Goal: Transaction & Acquisition: Download file/media

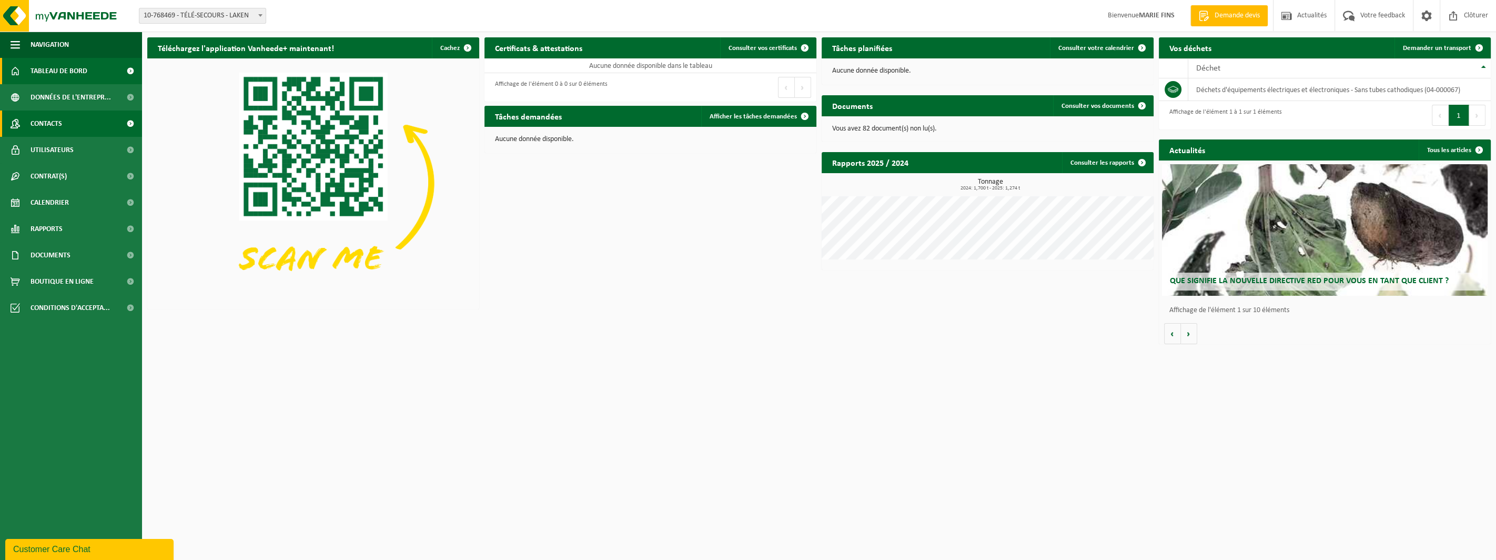
click at [50, 123] on span "Contacts" at bounding box center [47, 123] width 32 height 26
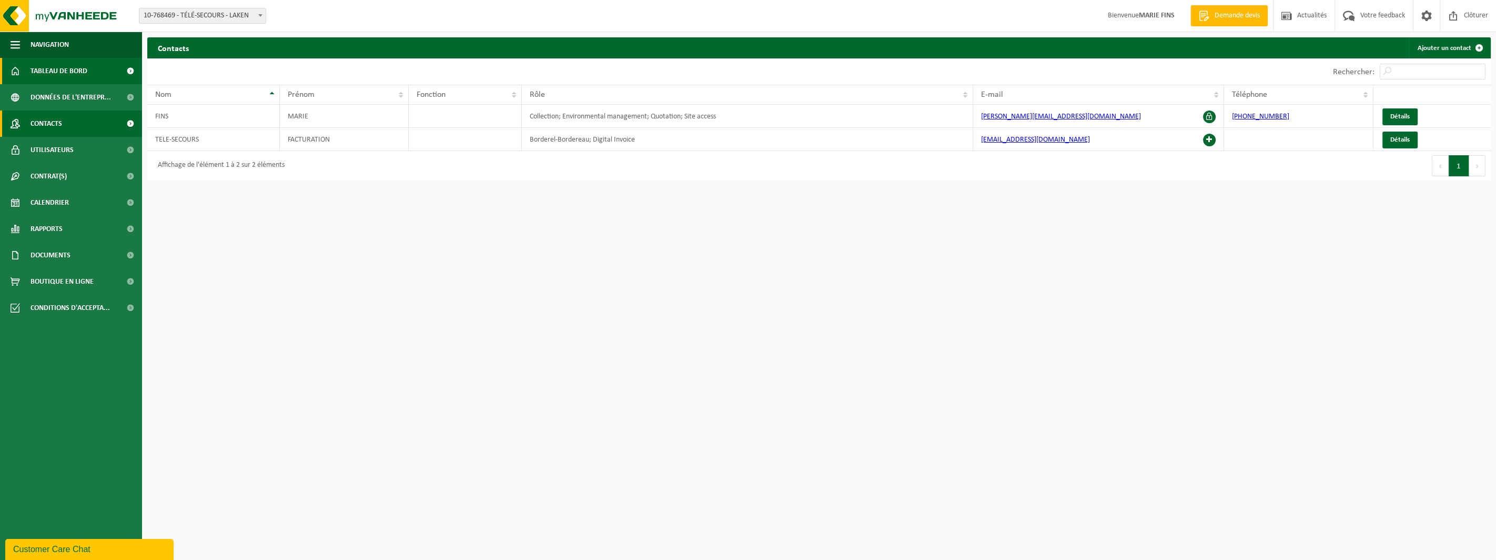
click at [47, 72] on span "Tableau de bord" at bounding box center [59, 71] width 57 height 26
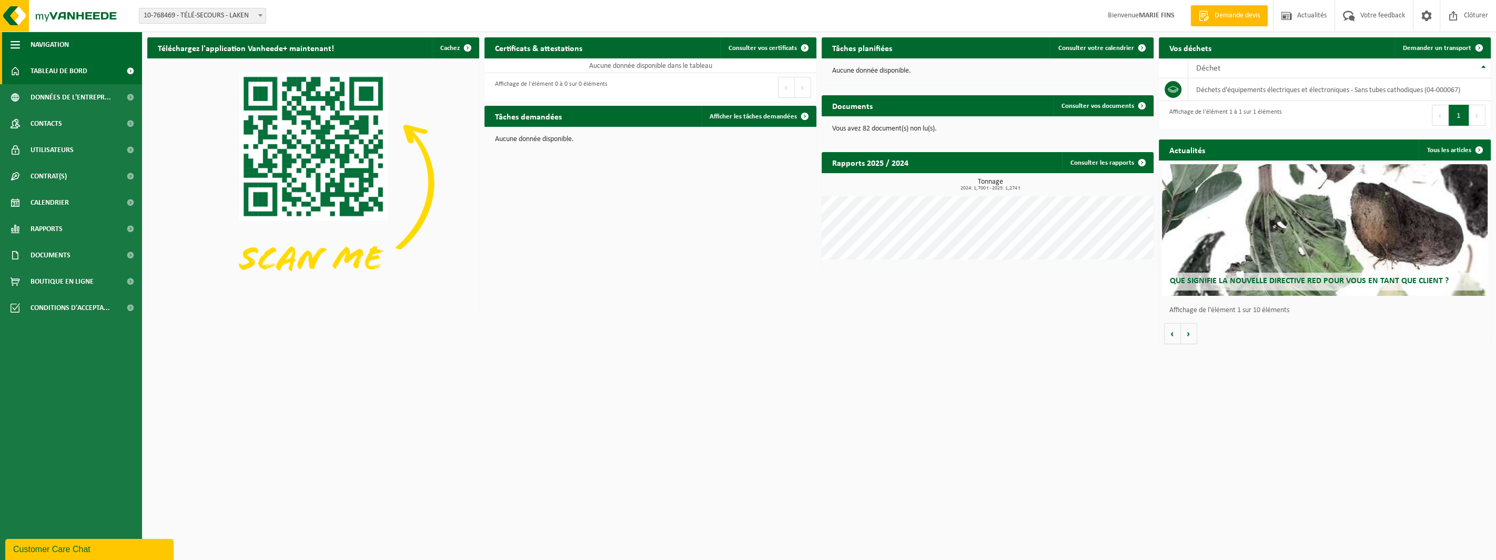
click at [16, 44] on span "button" at bounding box center [15, 45] width 9 height 26
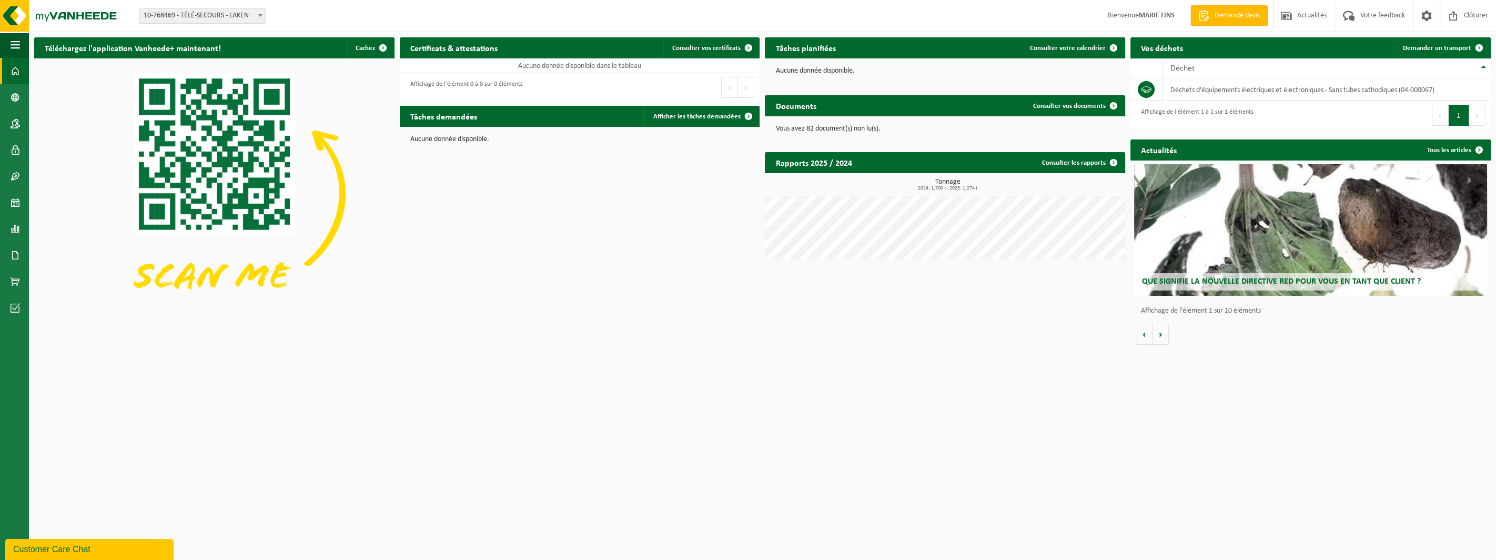
click at [7, 67] on link "Tableau de bord" at bounding box center [14, 71] width 29 height 26
click at [12, 41] on span "button" at bounding box center [15, 45] width 9 height 26
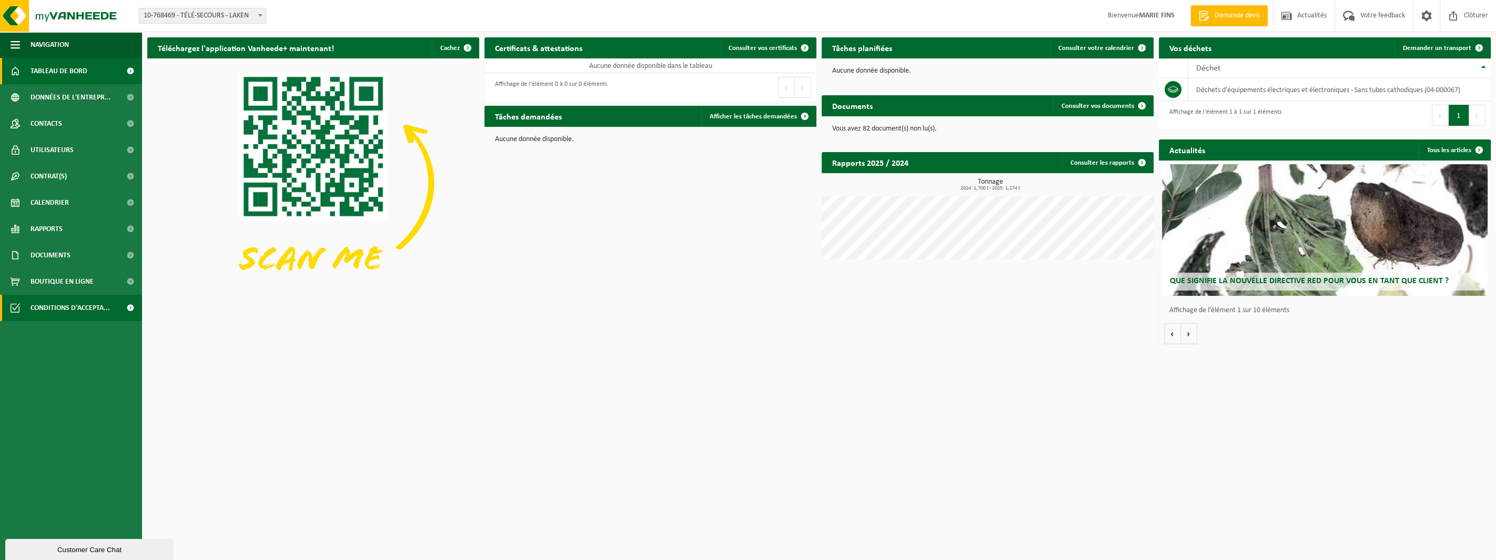
click at [127, 307] on span at bounding box center [130, 308] width 24 height 26
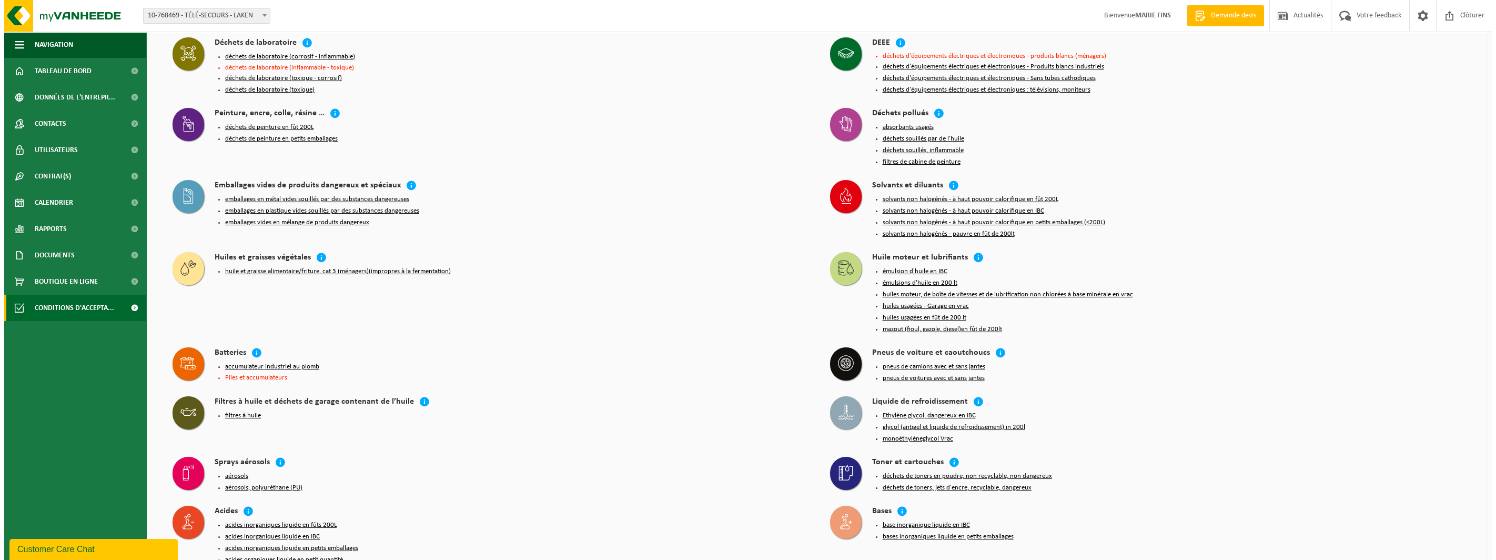
scroll to position [789, 0]
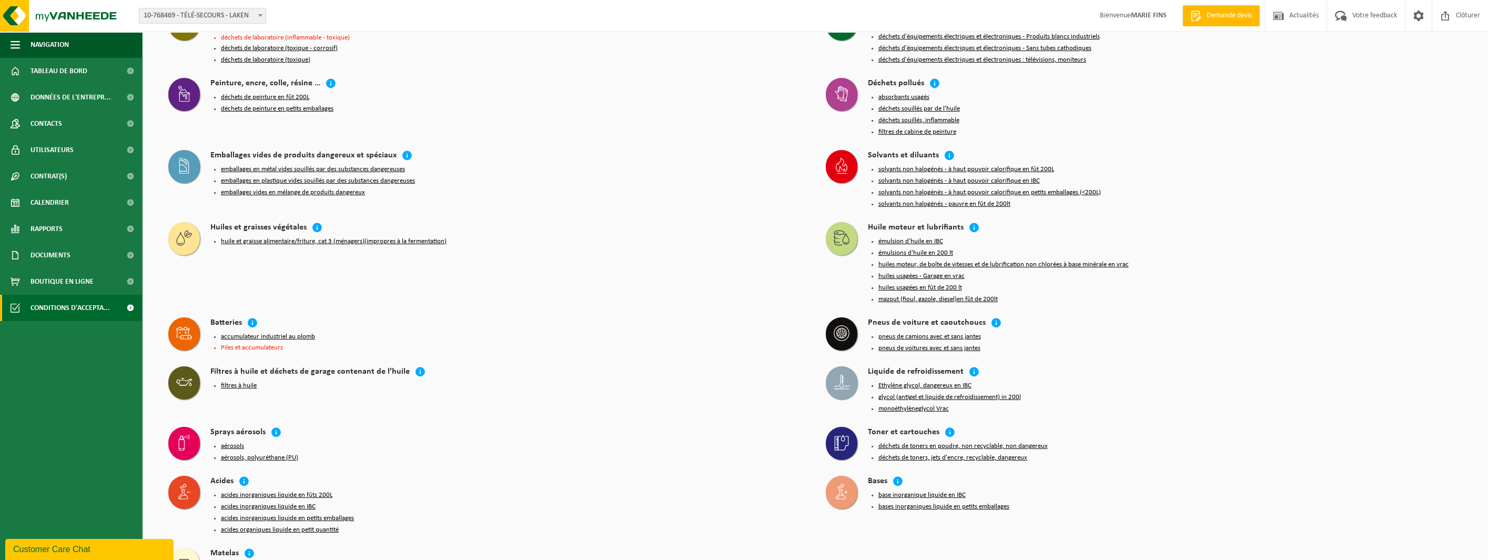
click at [932, 442] on button "déchets de toners en poudre, non recyclable, non dangereux" at bounding box center [963, 446] width 169 height 8
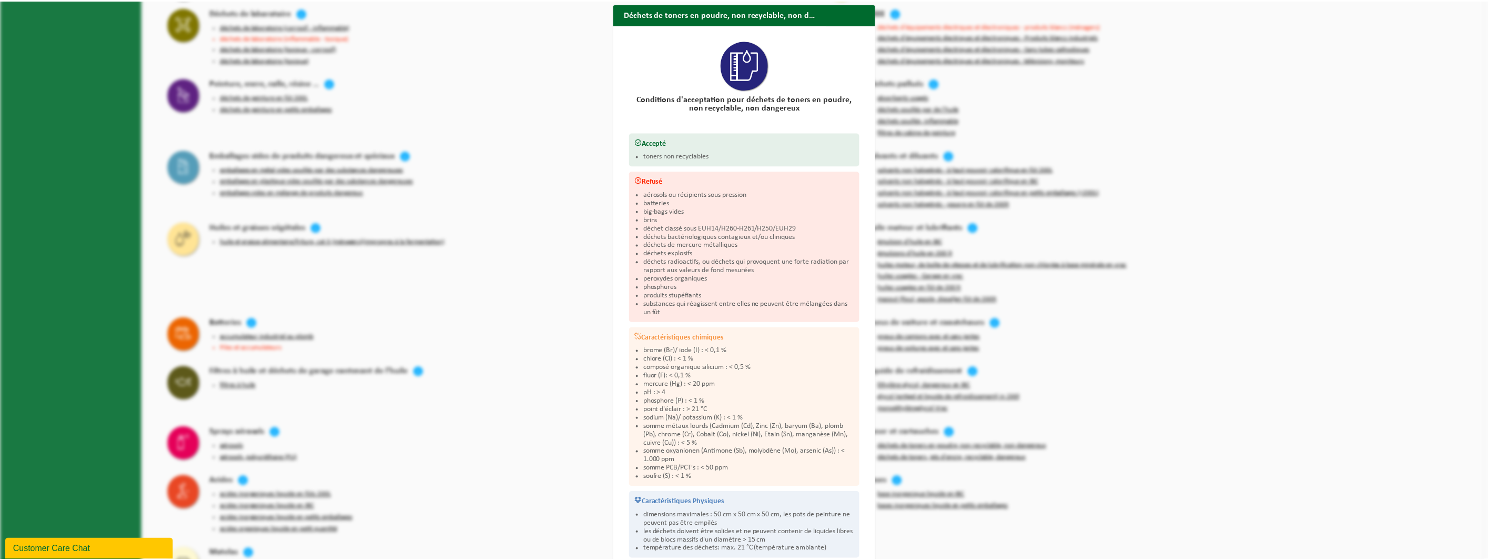
scroll to position [0, 0]
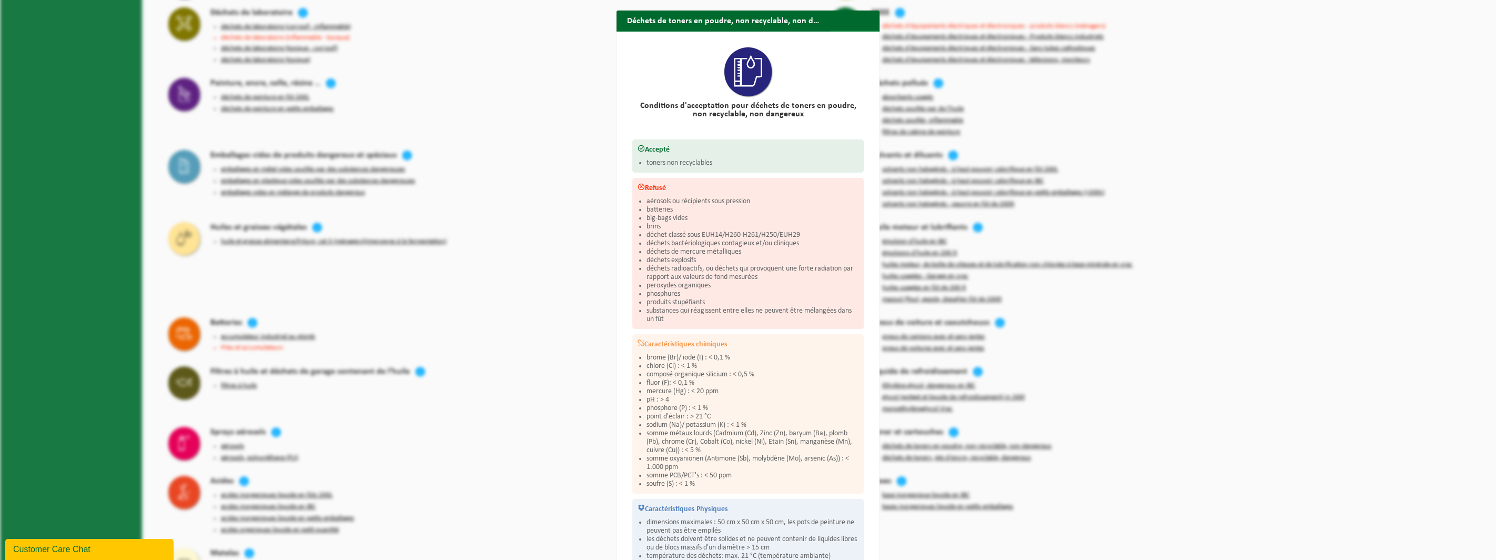
click at [848, 31] on button "Fermer" at bounding box center [854, 41] width 48 height 21
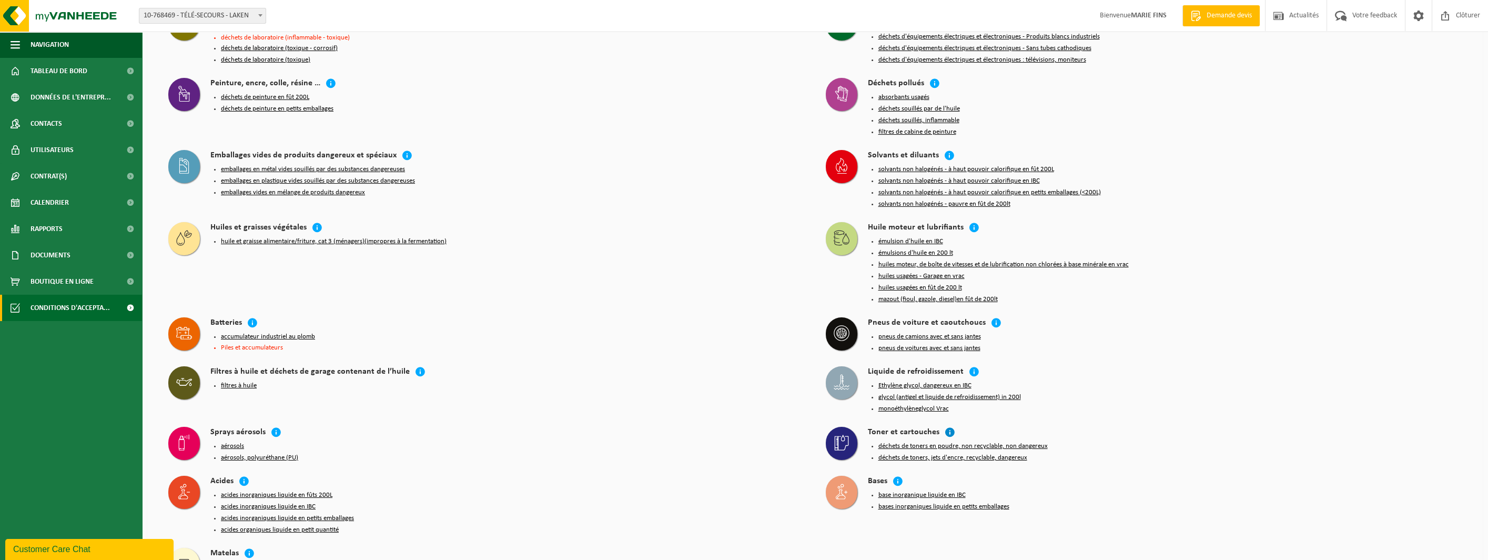
click at [947, 427] on icon at bounding box center [950, 432] width 11 height 11
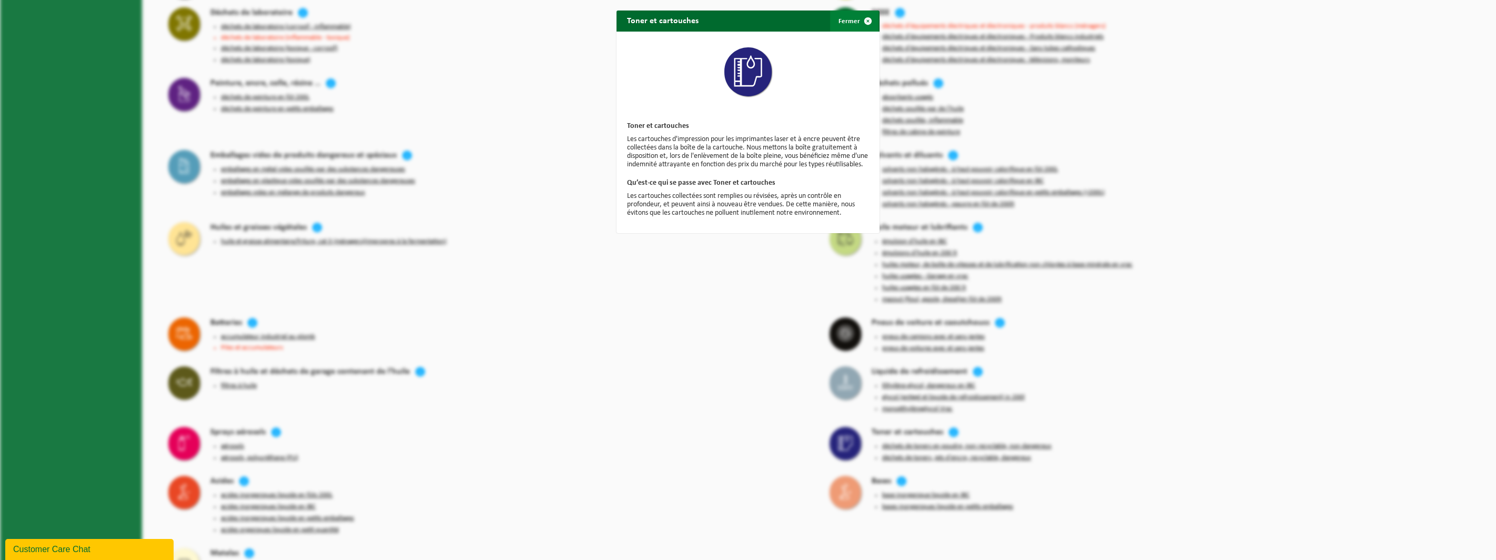
click at [841, 19] on button "Fermer" at bounding box center [854, 21] width 48 height 21
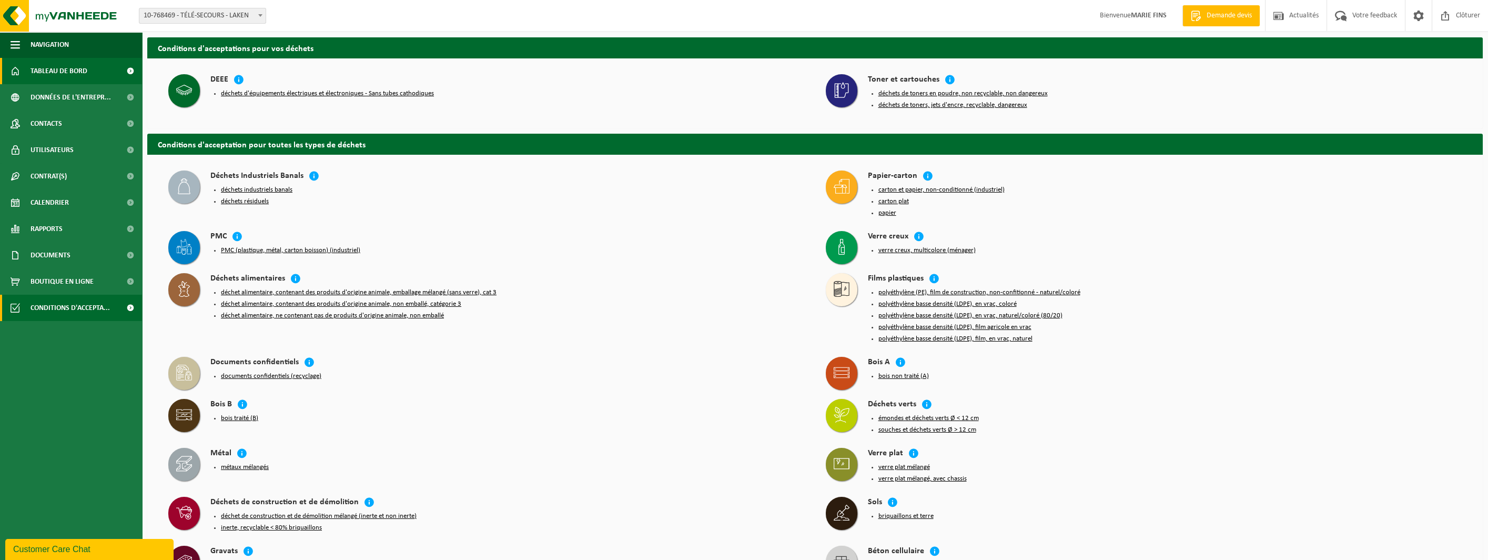
click at [62, 69] on span "Tableau de bord" at bounding box center [59, 71] width 57 height 26
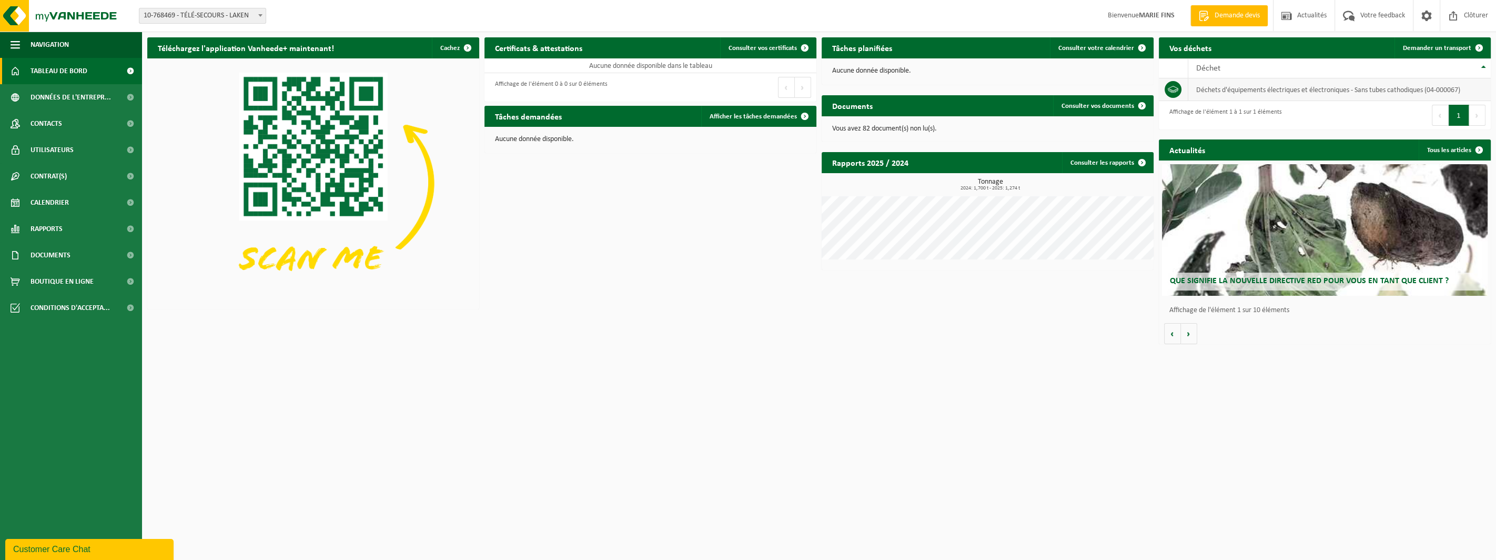
click at [1321, 86] on td "déchets d'équipements électriques et électroniques - Sans tubes cathodiques (04…" at bounding box center [1340, 89] width 303 height 23
click at [1176, 86] on icon at bounding box center [1173, 89] width 11 height 11
click at [129, 305] on span at bounding box center [130, 308] width 24 height 26
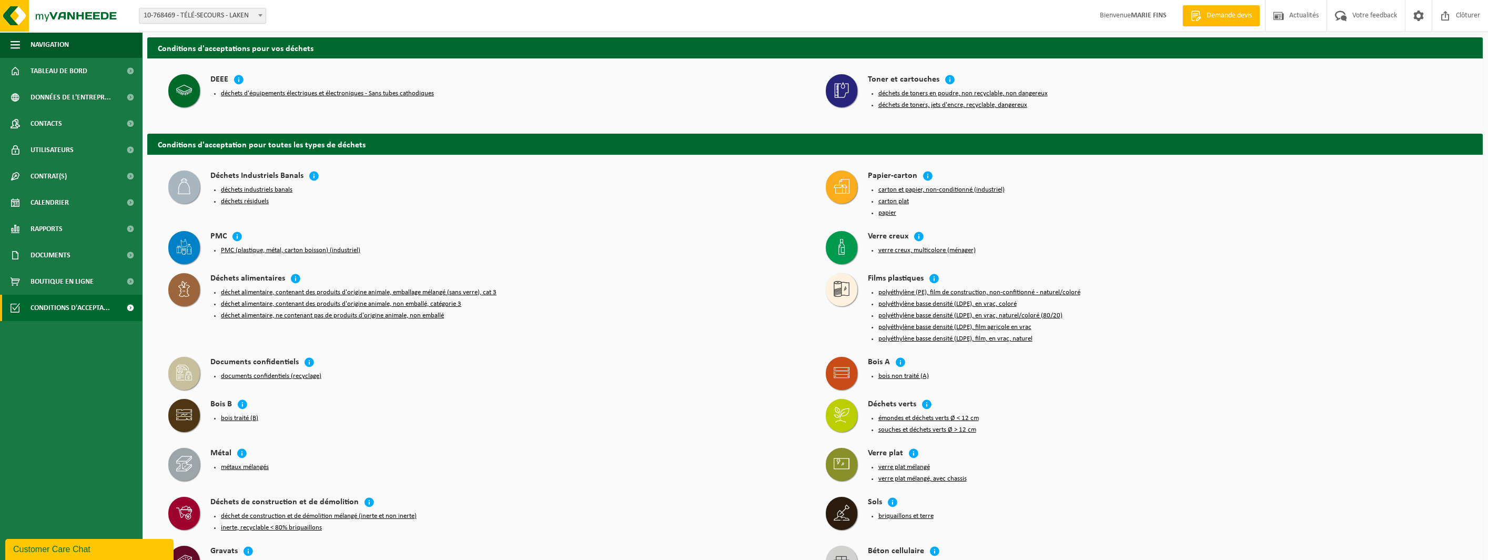
click at [360, 94] on button "déchets d'équipements électriques et électroniques - Sans tubes cathodiques" at bounding box center [327, 93] width 213 height 8
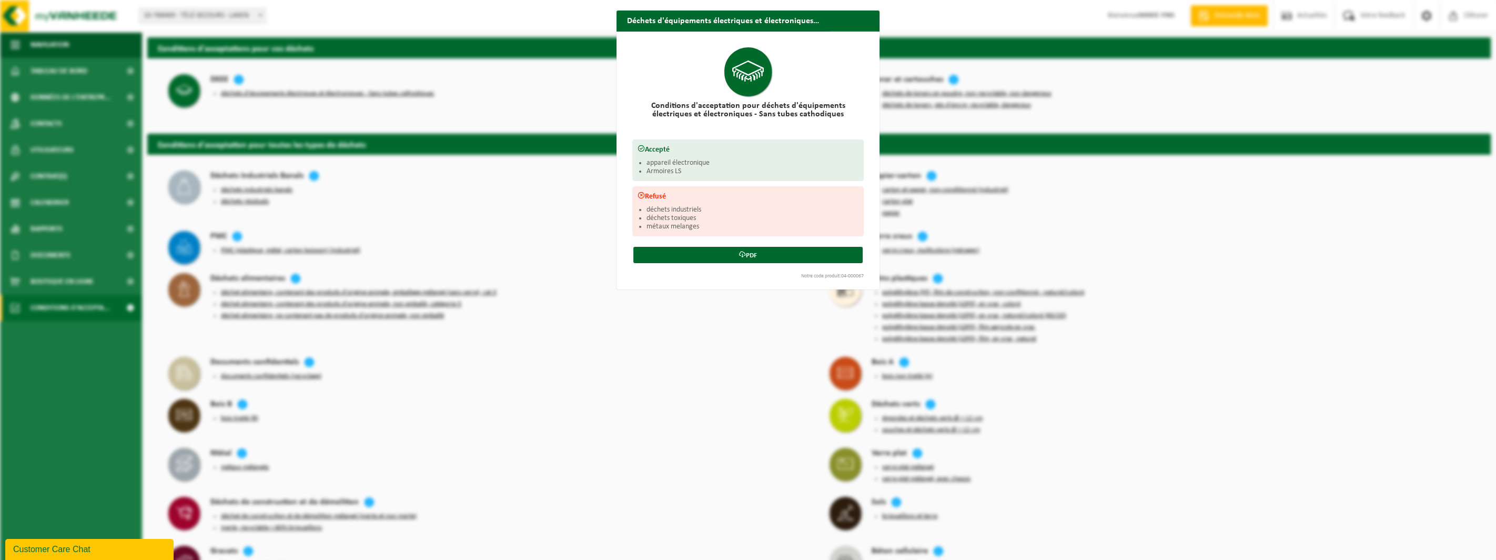
click at [847, 31] on button "Fermer" at bounding box center [854, 41] width 48 height 21
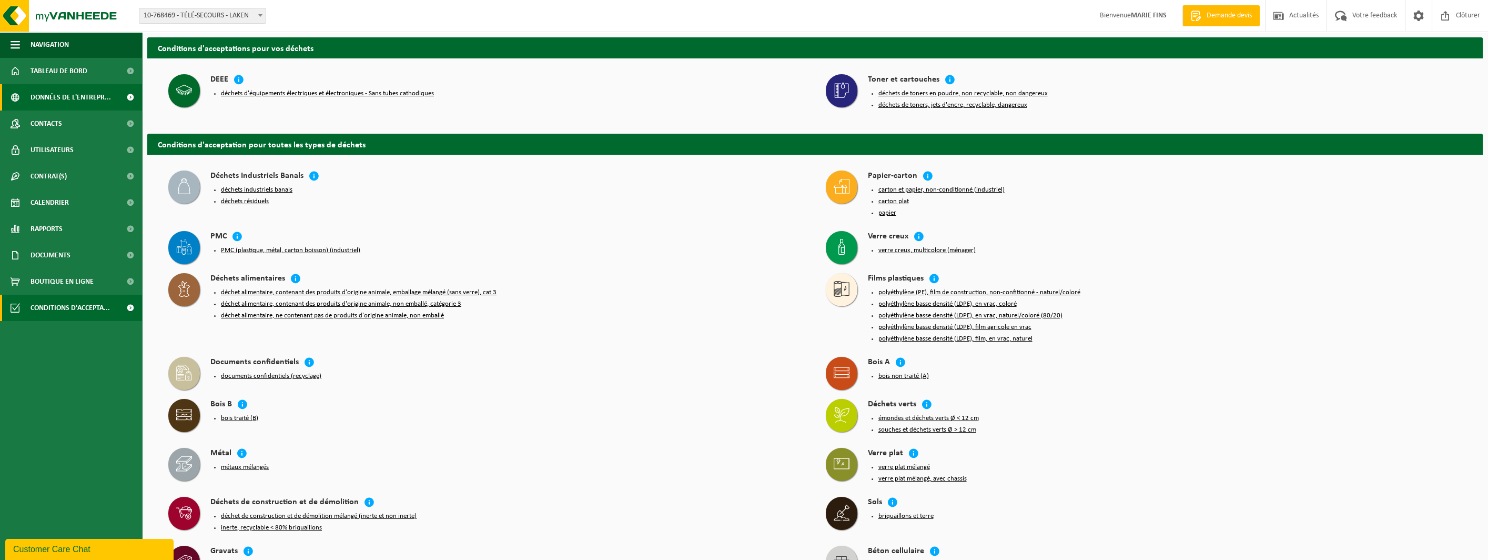
click at [65, 100] on span "Données de l'entrepr..." at bounding box center [71, 97] width 80 height 26
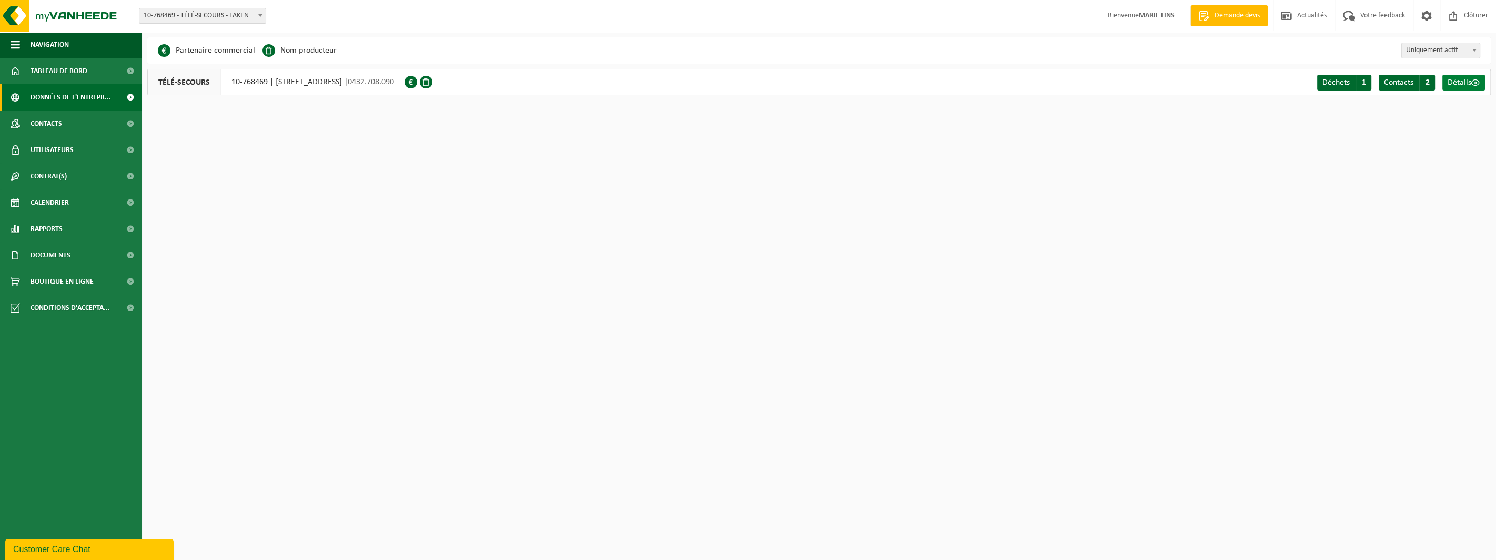
click at [1465, 78] on span "Détails" at bounding box center [1460, 82] width 24 height 8
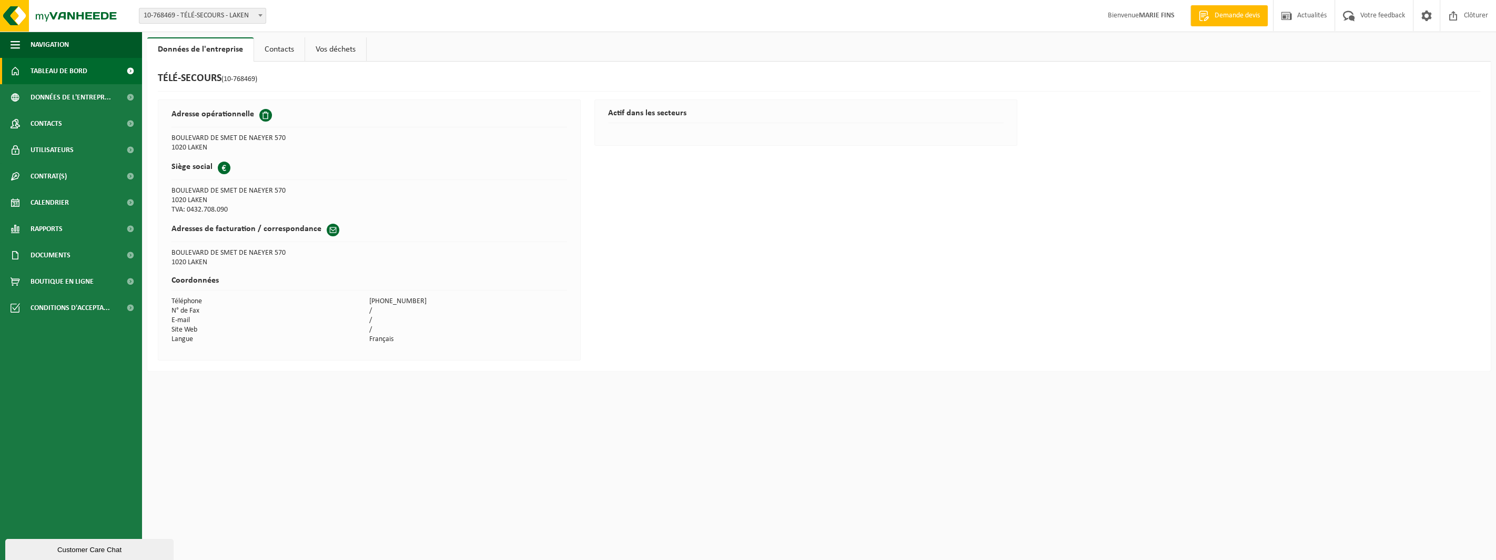
click at [48, 73] on span "Tableau de bord" at bounding box center [59, 71] width 57 height 26
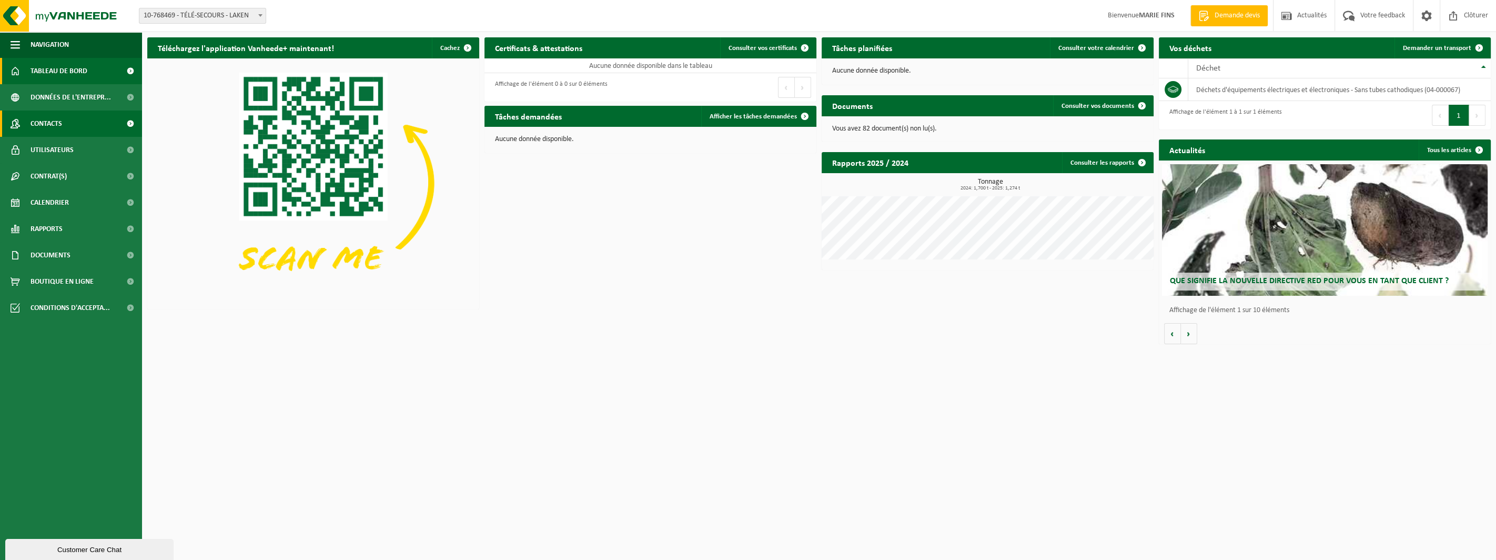
click at [60, 119] on span "Contacts" at bounding box center [47, 123] width 32 height 26
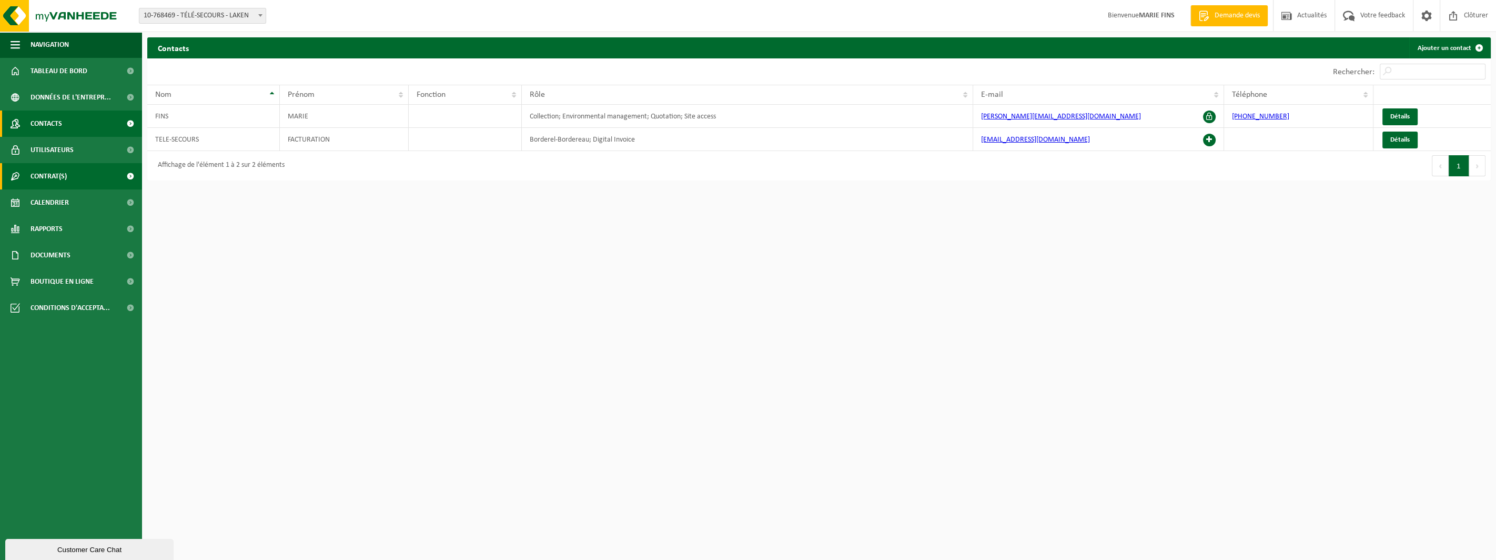
click at [60, 178] on span "Contrat(s)" at bounding box center [49, 176] width 36 height 26
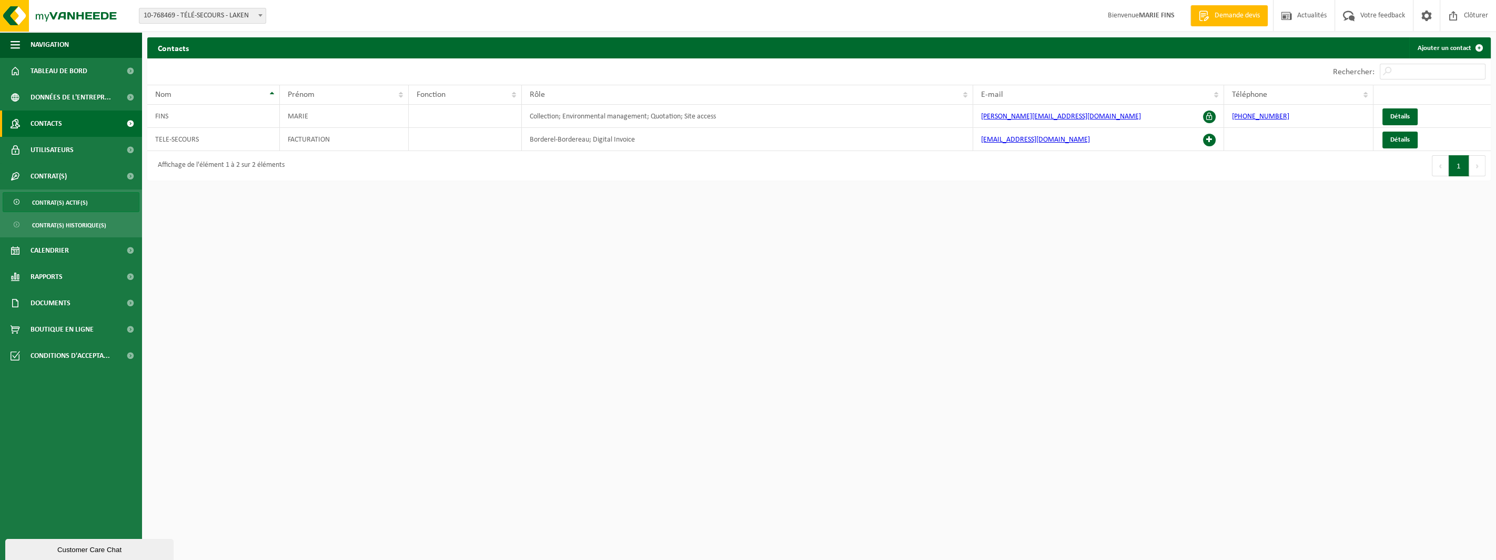
click at [65, 200] on span "Contrat(s) actif(s)" at bounding box center [60, 203] width 56 height 20
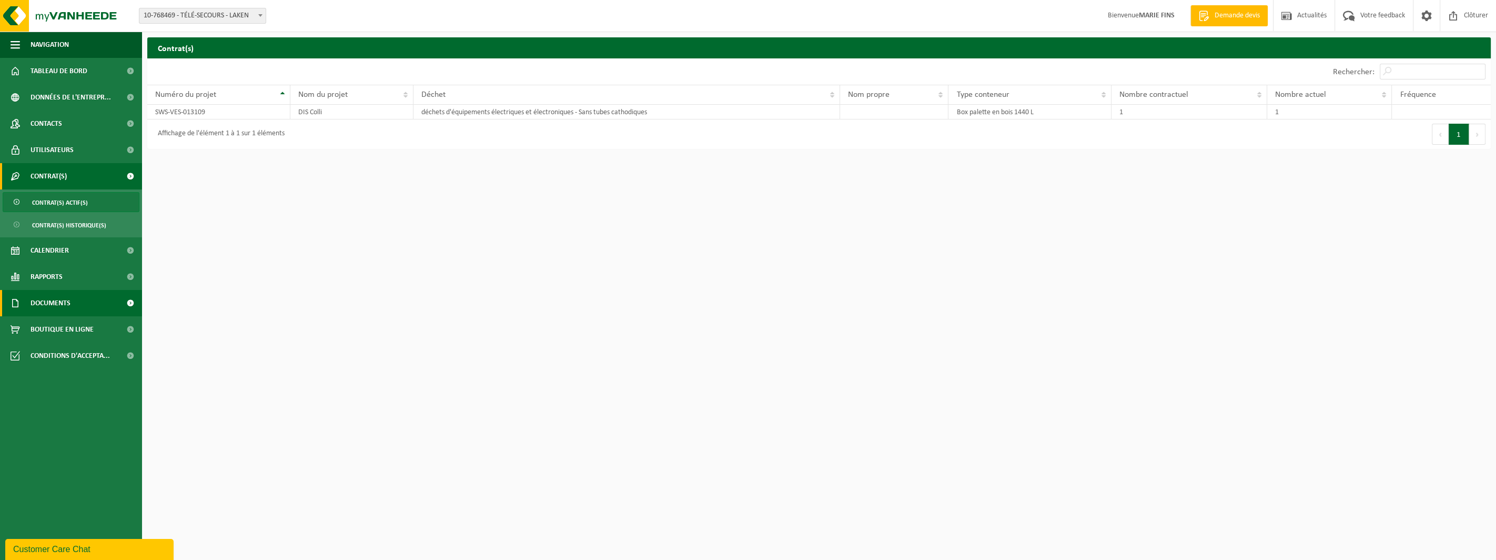
click at [59, 305] on span "Documents" at bounding box center [51, 303] width 40 height 26
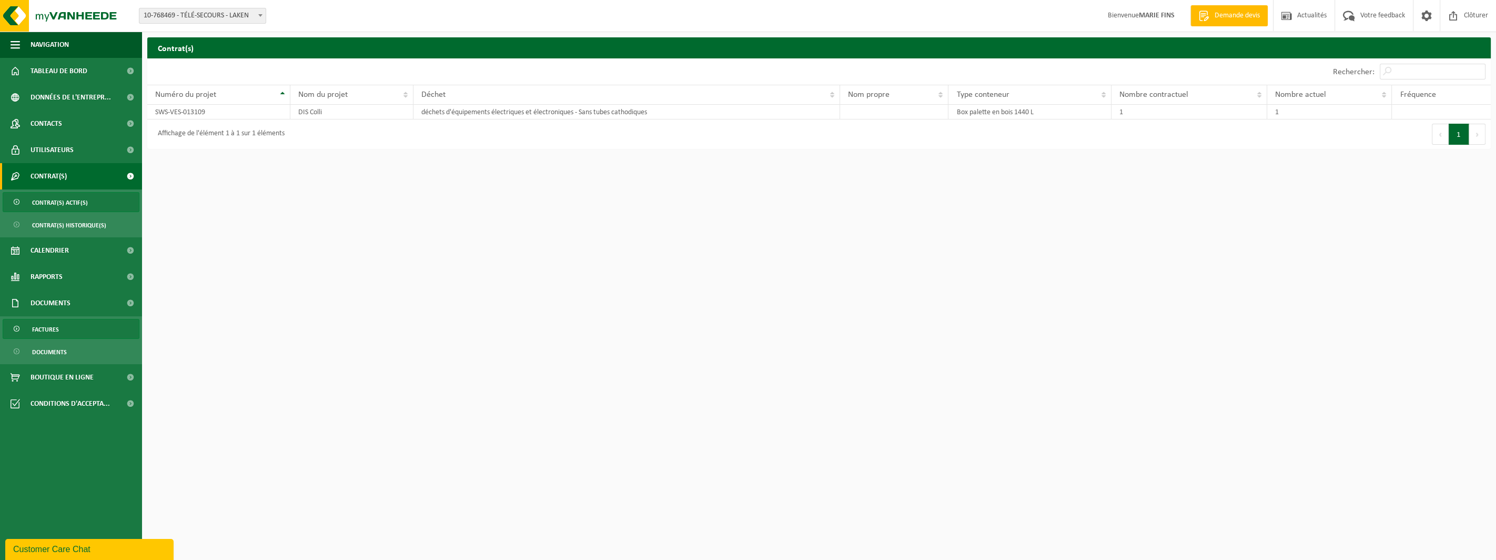
click at [51, 327] on span "Factures" at bounding box center [45, 329] width 27 height 20
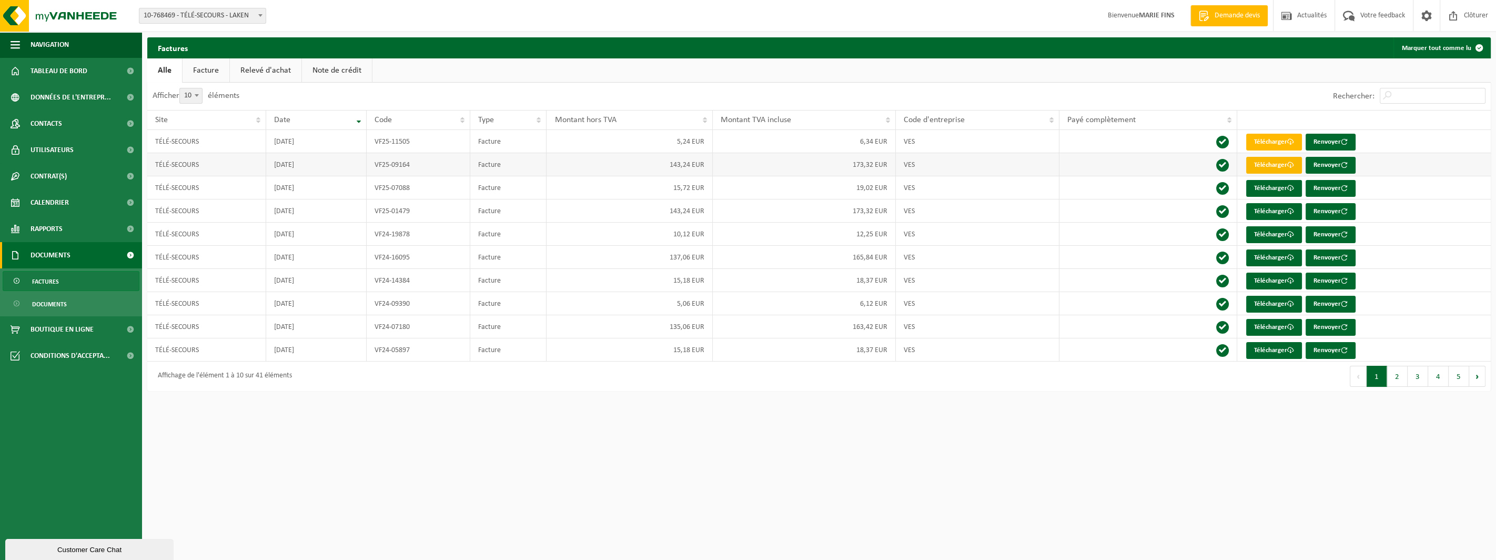
click at [1275, 163] on link "Télécharger" at bounding box center [1274, 165] width 56 height 17
